Goal: Check status: Check status

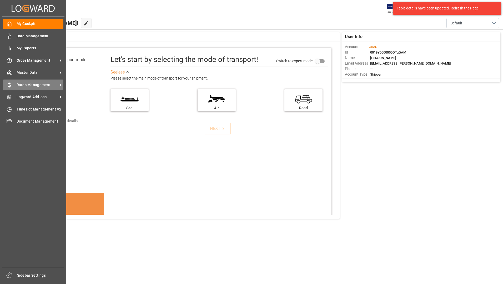
click at [39, 83] on span "Rates Management" at bounding box center [38, 85] width 42 height 6
click at [24, 61] on span "Order Management" at bounding box center [38, 61] width 42 height 6
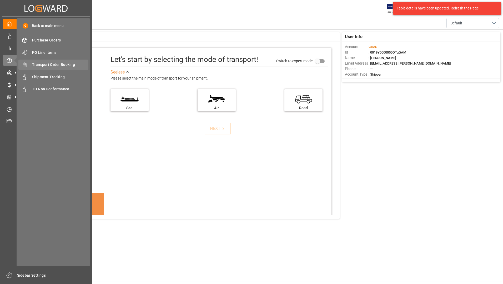
click at [63, 67] on span "Transport Order Booking" at bounding box center [60, 65] width 57 height 6
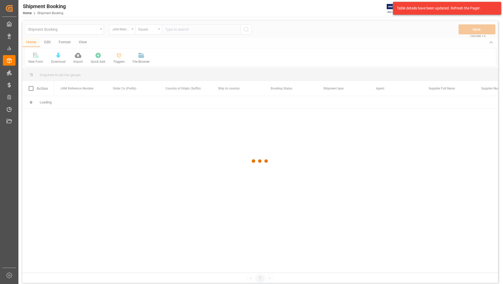
click at [172, 29] on div at bounding box center [259, 161] width 475 height 281
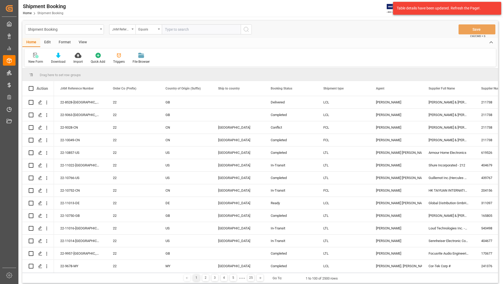
click at [172, 29] on input "text" at bounding box center [201, 29] width 79 height 10
type input "22-10857-US"
click at [247, 27] on icon "search button" at bounding box center [246, 29] width 6 height 6
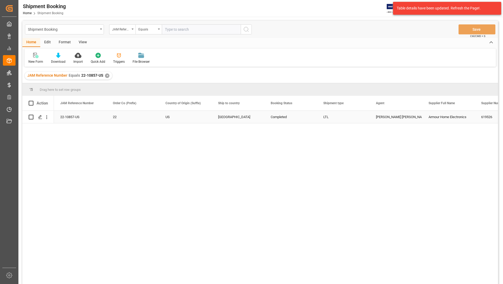
click at [30, 117] on input "Press Space to toggle row selection (unchecked)" at bounding box center [31, 117] width 5 height 5
checkbox input "true"
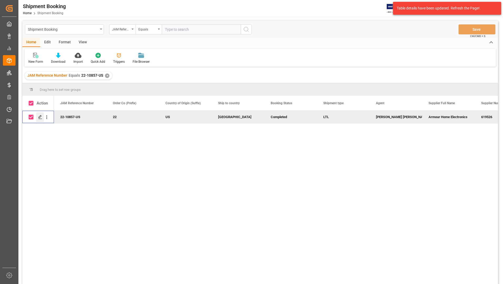
click at [40, 115] on div "Press SPACE to deselect this row." at bounding box center [40, 118] width 8 height 10
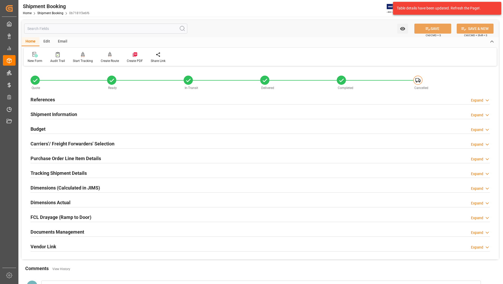
click at [67, 231] on h2 "Documents Management" at bounding box center [57, 232] width 54 height 7
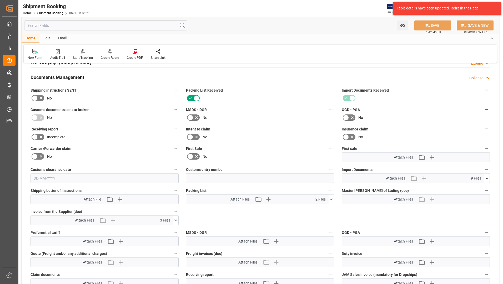
scroll to position [158, 0]
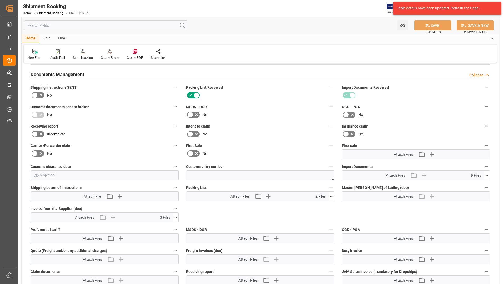
click at [174, 217] on icon at bounding box center [176, 218] width 6 height 6
click at [170, 227] on icon at bounding box center [172, 227] width 5 height 3
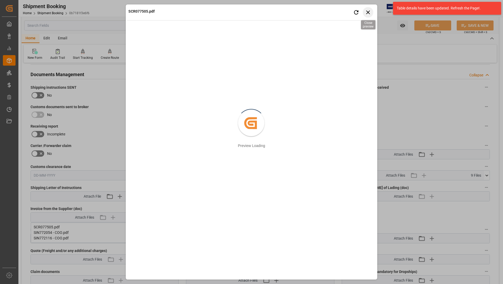
click at [370, 13] on icon "button" at bounding box center [368, 12] width 7 height 7
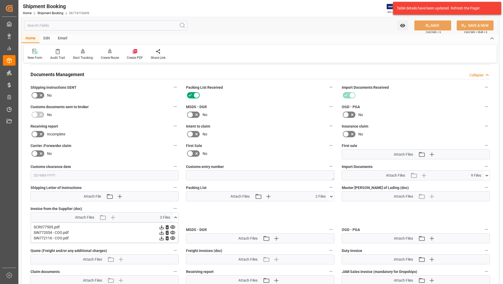
click at [173, 232] on icon at bounding box center [173, 233] width 6 height 6
